Goal: Task Accomplishment & Management: Manage account settings

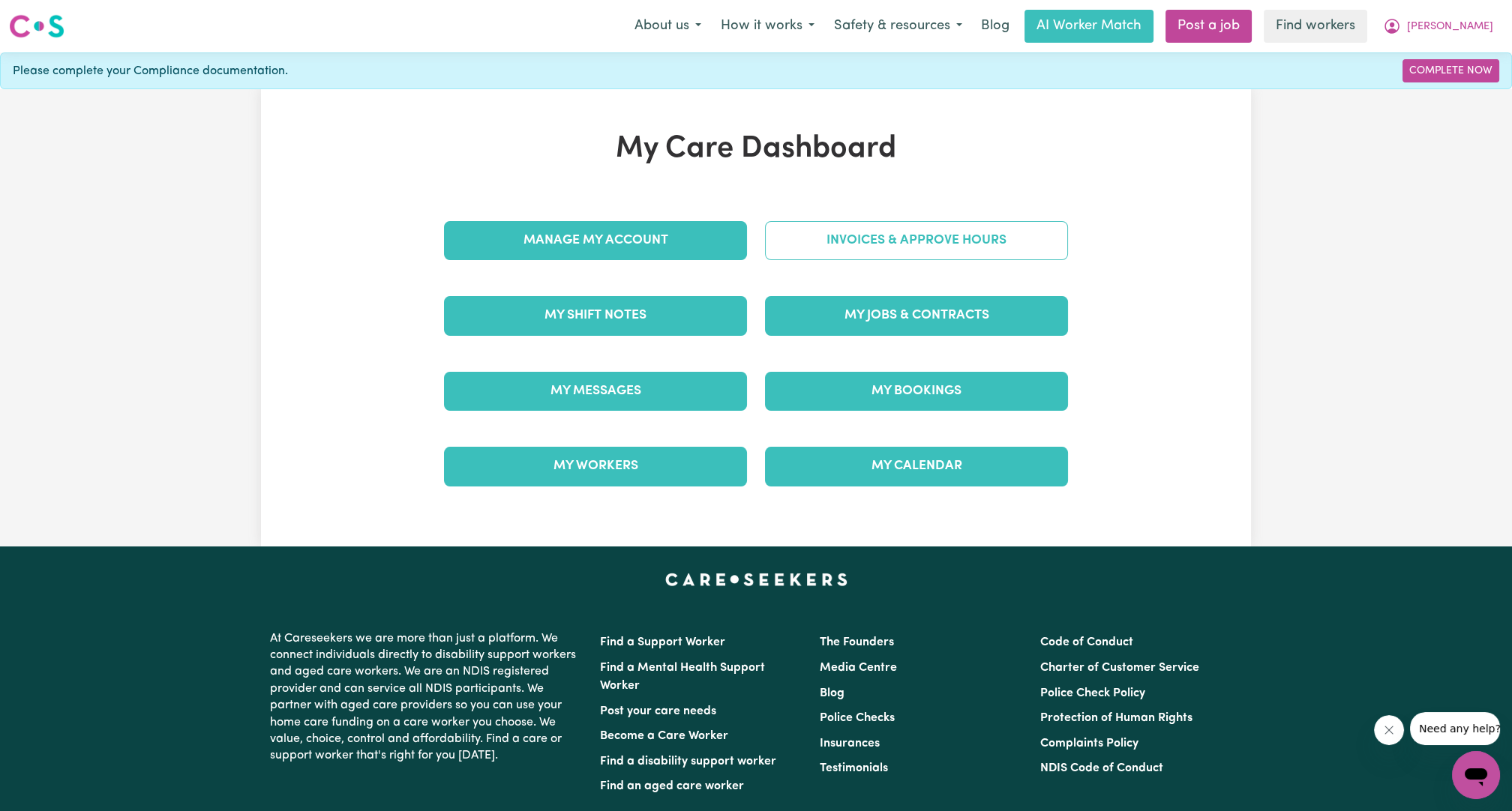
click at [911, 253] on link "Invoices & Approve Hours" at bounding box center [916, 240] width 303 height 39
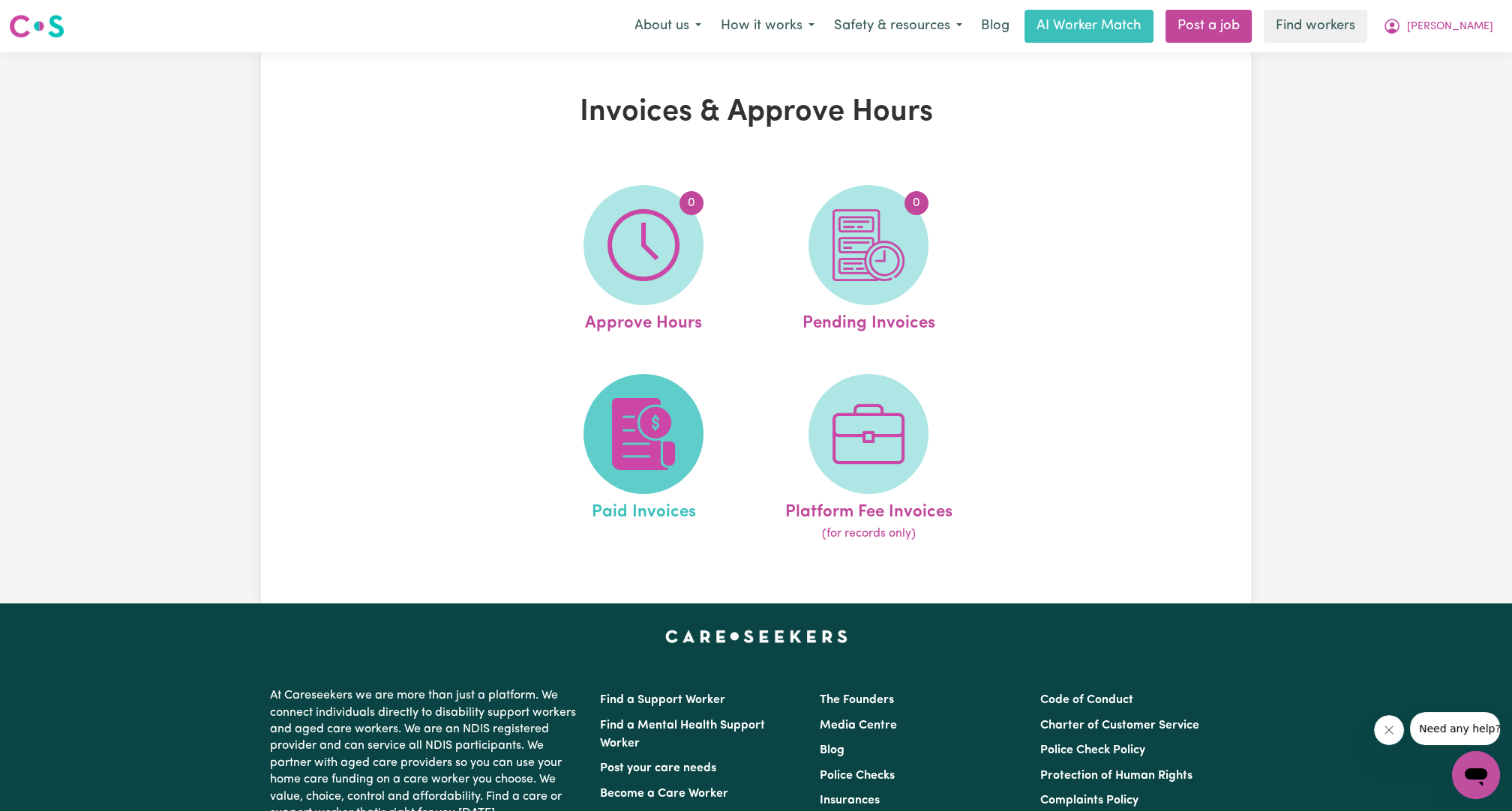
click at [659, 426] on img at bounding box center [643, 434] width 72 height 72
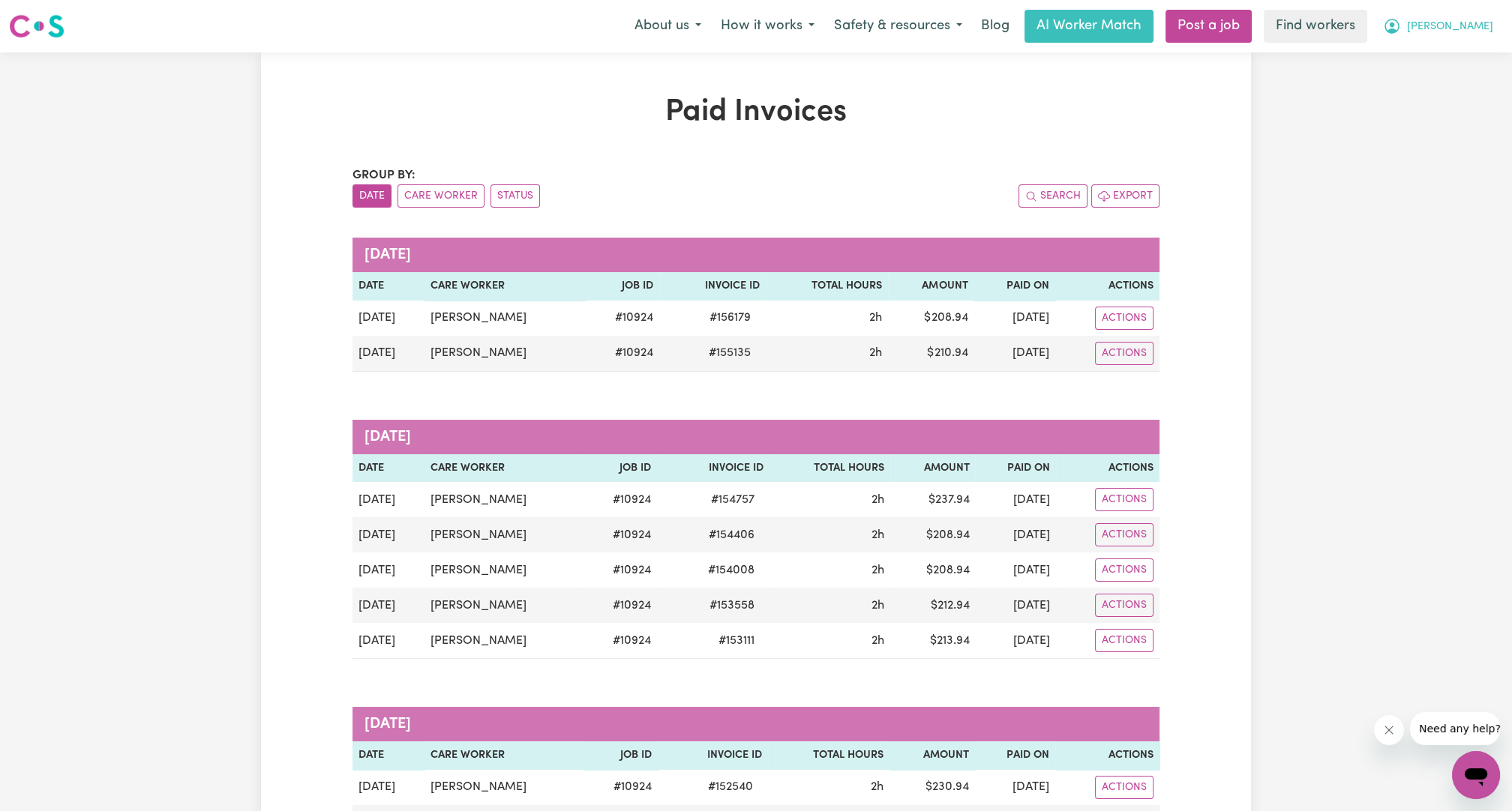
click at [1430, 28] on button "[PERSON_NAME]" at bounding box center [1438, 26] width 129 height 32
click at [1410, 83] on link "Logout" at bounding box center [1443, 85] width 119 height 28
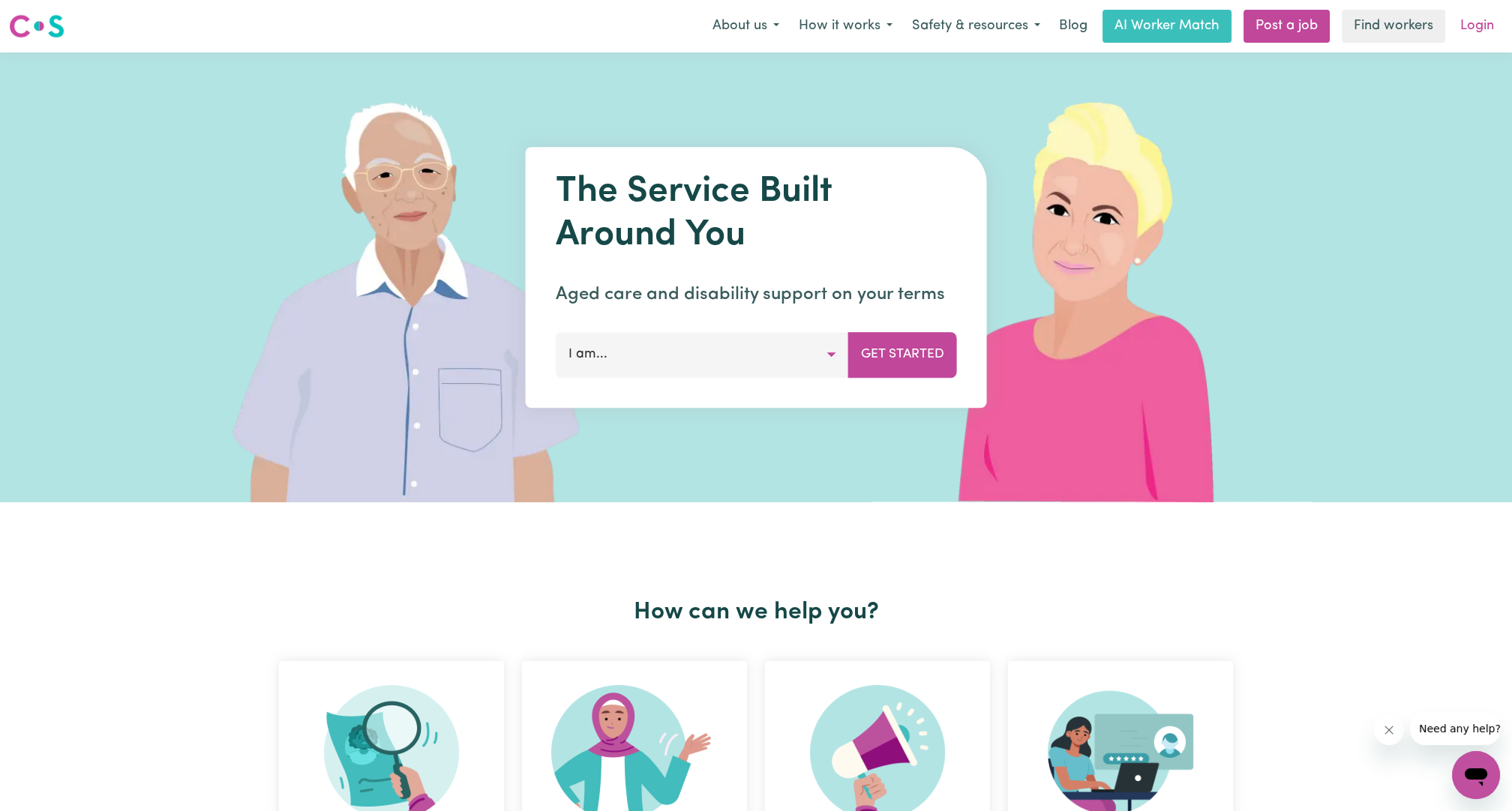
click at [1459, 27] on link "Login" at bounding box center [1477, 26] width 52 height 33
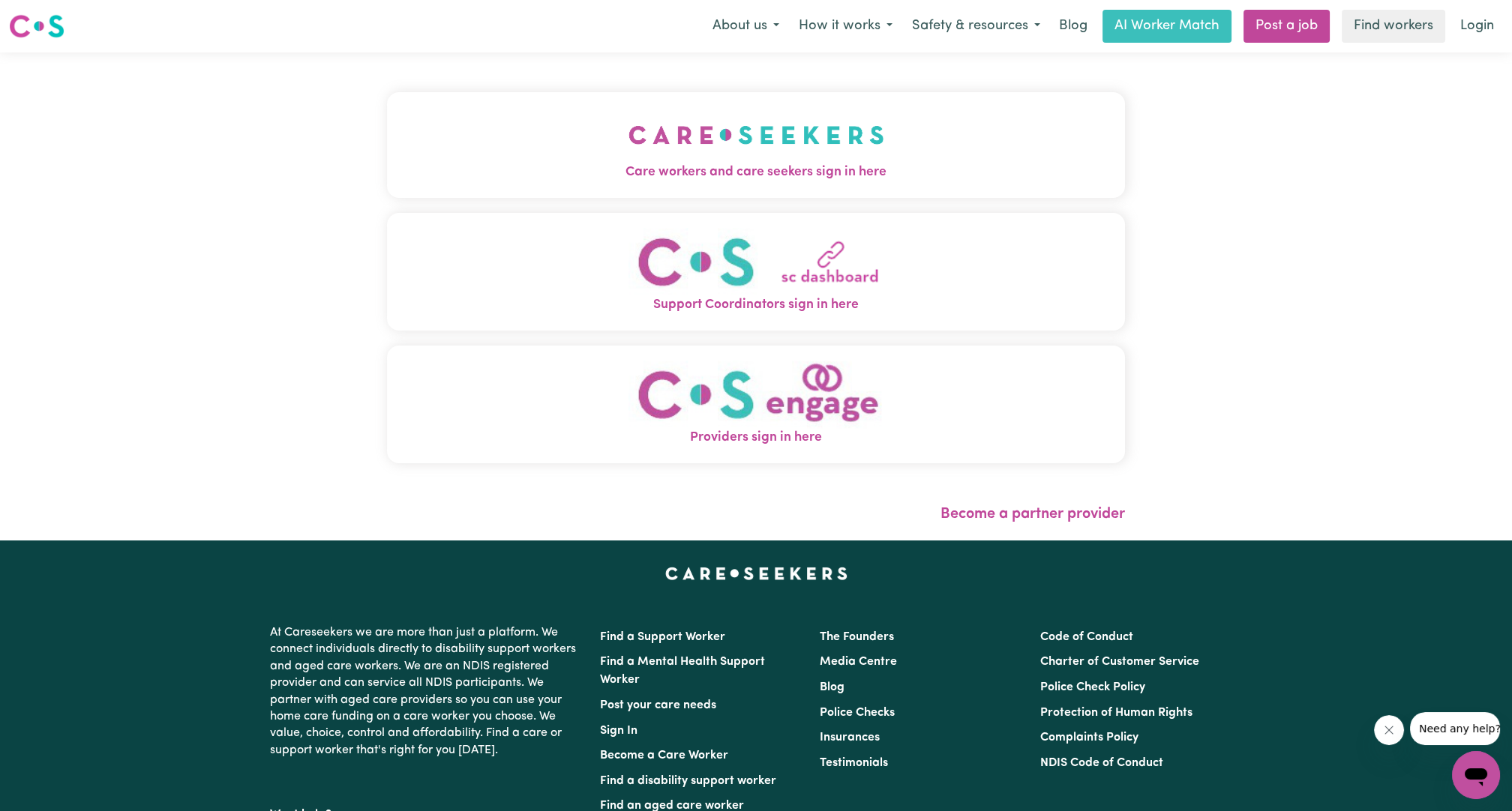
click at [724, 139] on img "Care workers and care seekers sign in here" at bounding box center [757, 135] width 256 height 55
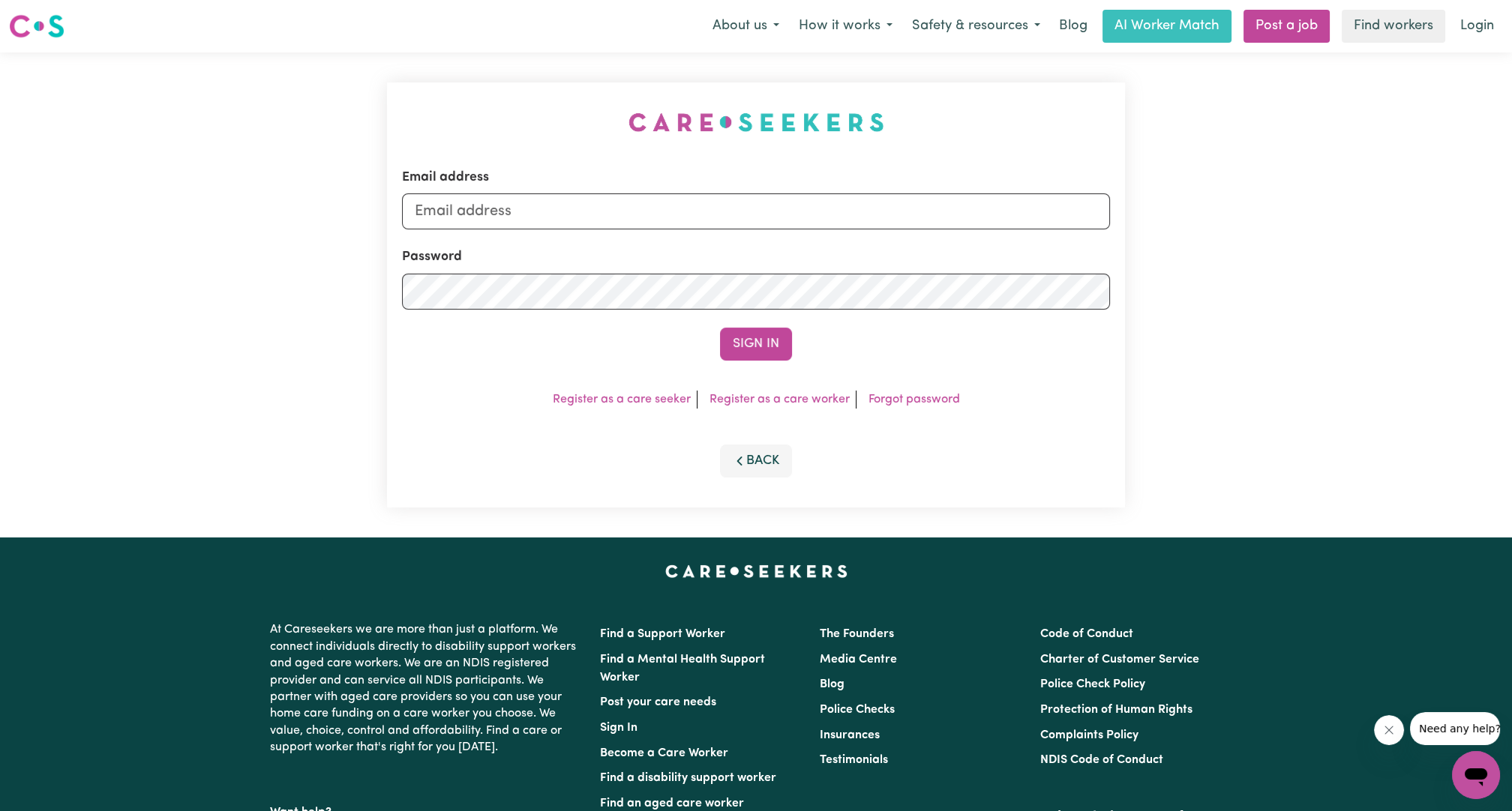
click at [615, 240] on form "Email address Password Sign In" at bounding box center [756, 264] width 708 height 193
click at [596, 203] on input "Email address" at bounding box center [756, 211] width 708 height 36
drag, startPoint x: 493, startPoint y: 219, endPoint x: 783, endPoint y: 233, distance: 290.3
click at [783, 233] on form "Email address [EMAIL_ADDRESS][PERSON_NAME][DOMAIN_NAME] Password Sign In" at bounding box center [756, 264] width 708 height 193
type input "[EMAIL_ADDRESS][DOMAIN_NAME]"
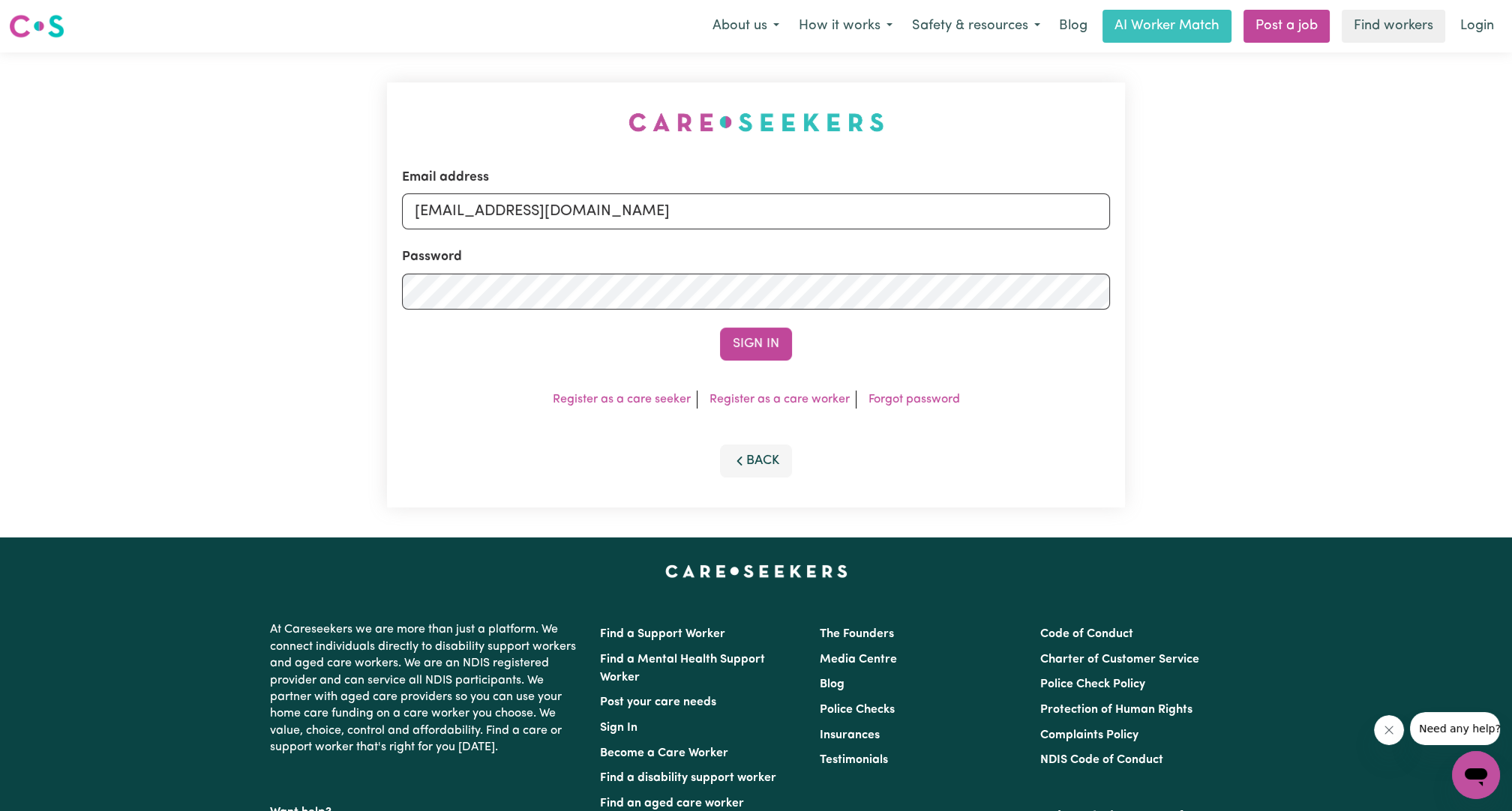
click at [761, 375] on div "Email address [EMAIL_ADDRESS][DOMAIN_NAME] Password Sign In Register as a care …" at bounding box center [756, 295] width 738 height 425
click at [756, 356] on button "Sign In" at bounding box center [755, 344] width 72 height 33
